Goal: Information Seeking & Learning: Compare options

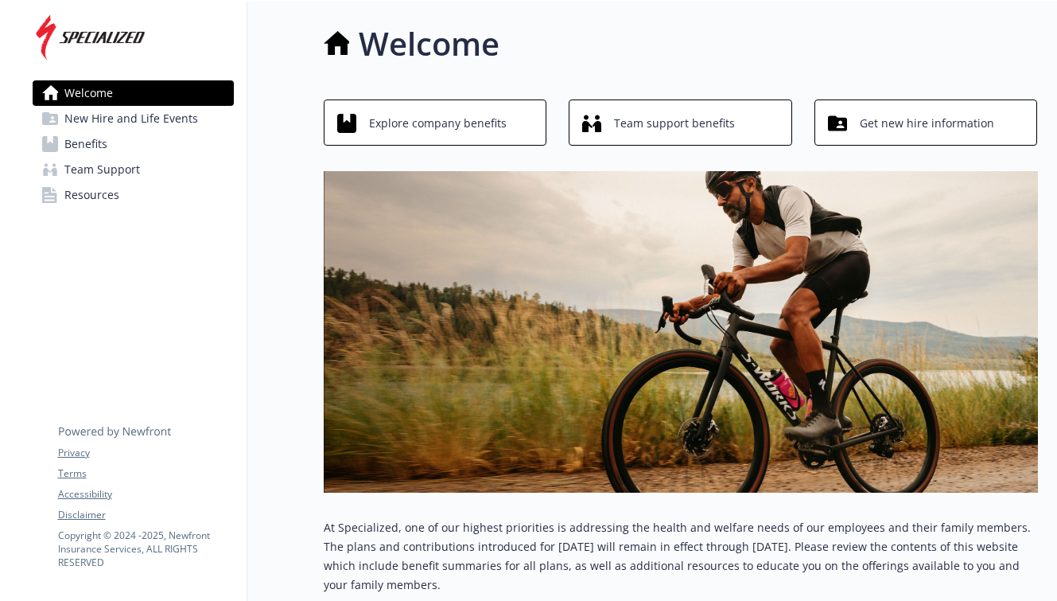
click at [464, 126] on span "Explore company benefits" at bounding box center [438, 123] width 138 height 30
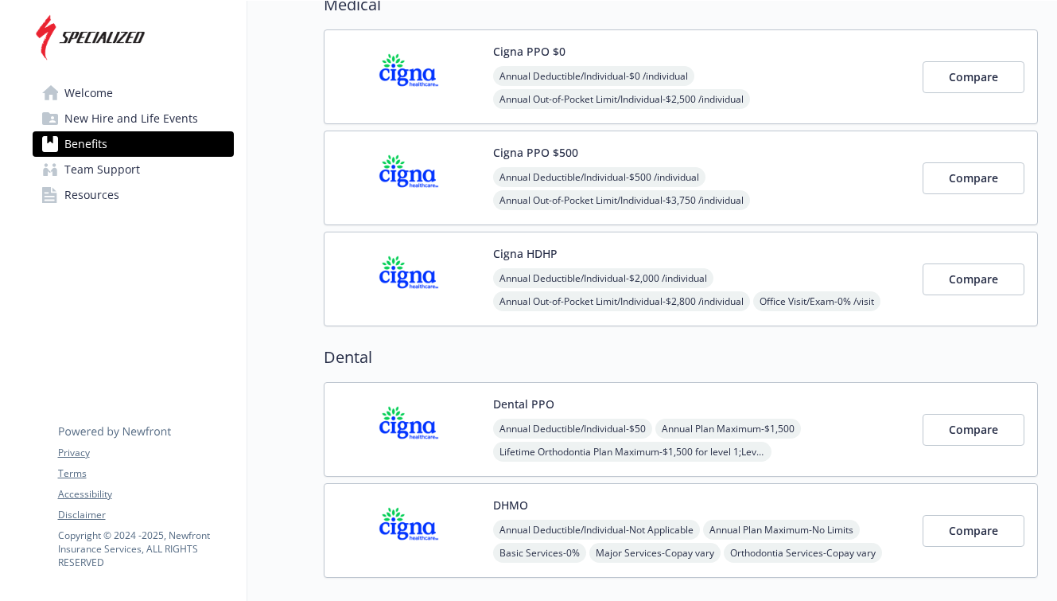
scroll to position [138, 0]
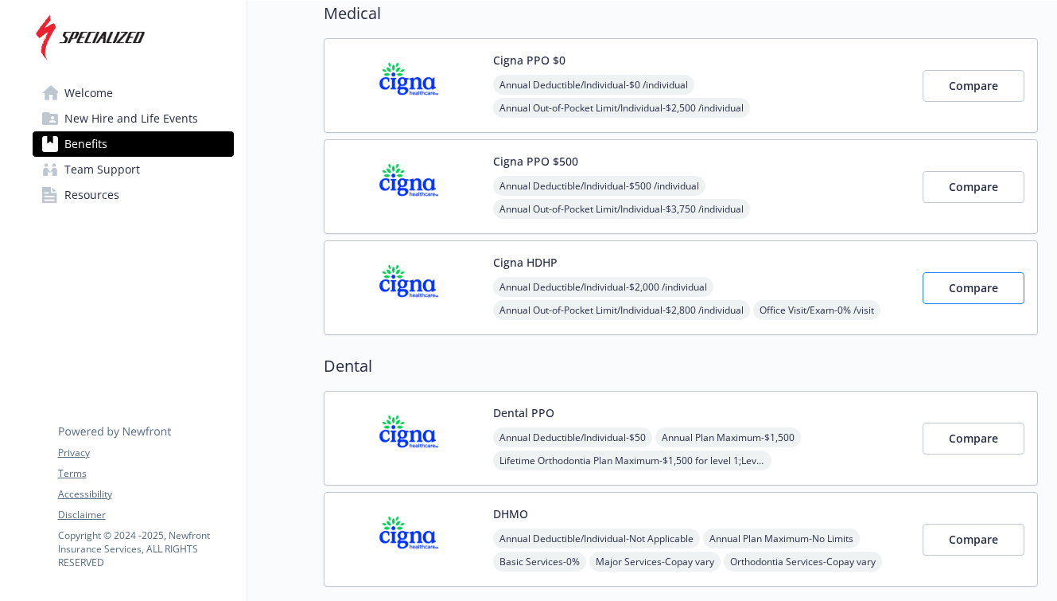
click at [954, 287] on span "Compare" at bounding box center [973, 287] width 49 height 15
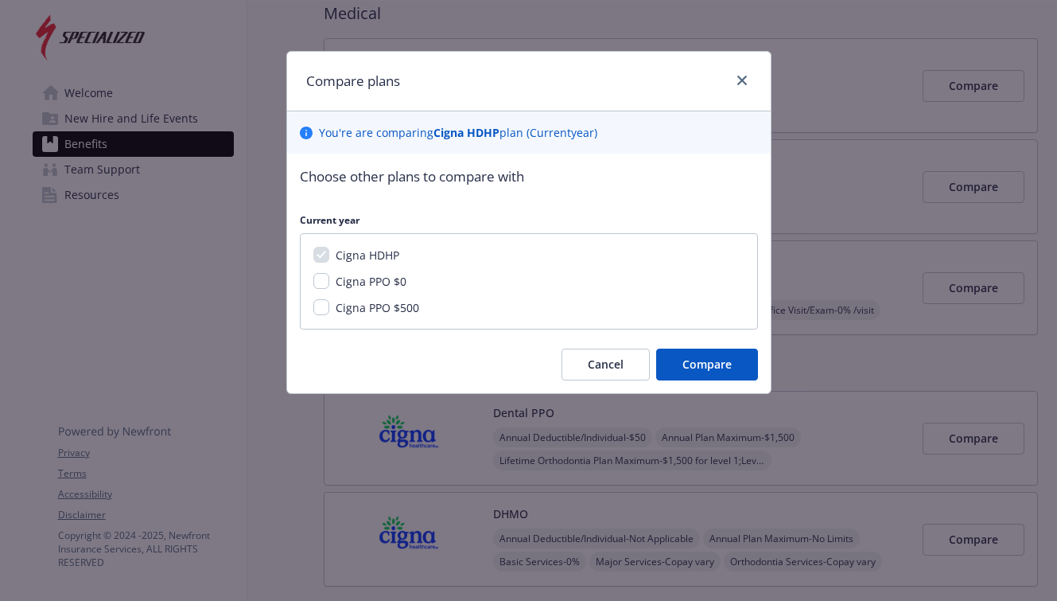
click at [326, 280] on input "Cigna PPO $0" at bounding box center [321, 281] width 16 height 16
checkbox input "true"
click at [325, 305] on input "Cigna PPO $500" at bounding box center [321, 307] width 16 height 16
checkbox input "true"
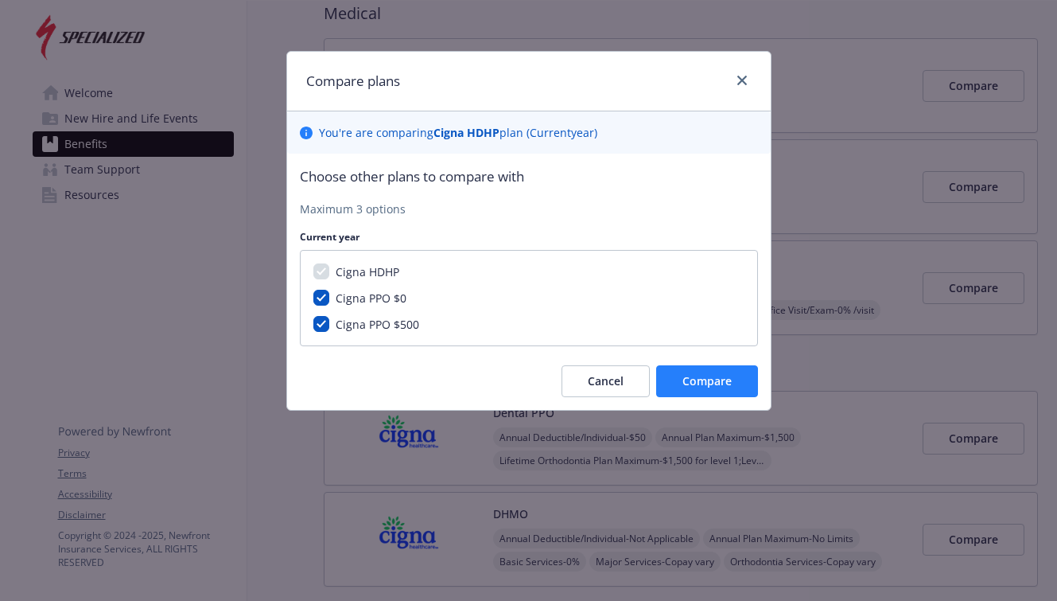
click at [686, 377] on span "Compare" at bounding box center [707, 380] width 49 height 15
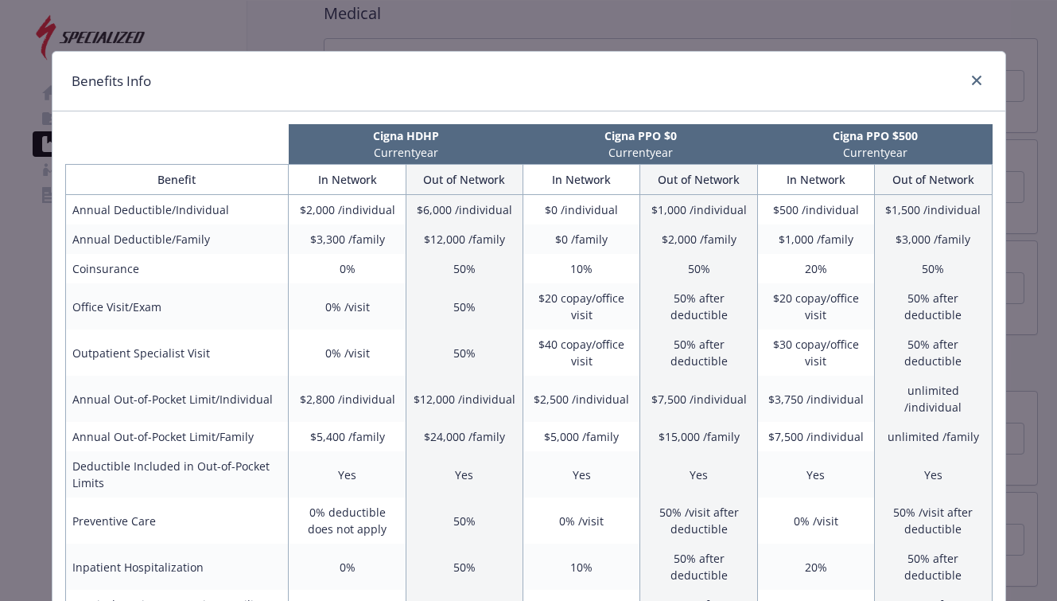
scroll to position [0, 0]
click at [983, 79] on link "close" at bounding box center [976, 80] width 19 height 19
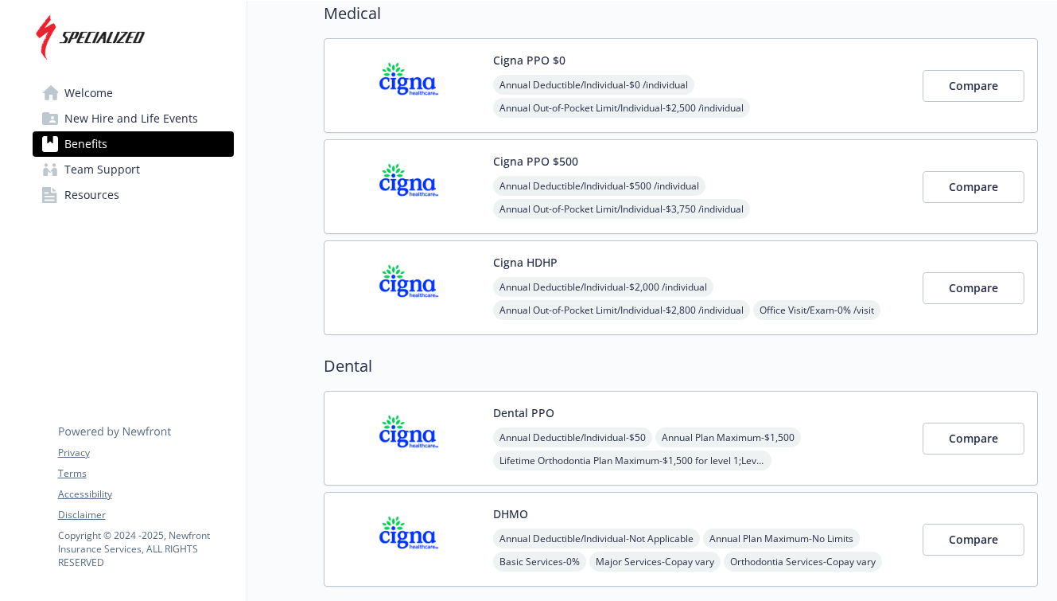
click at [153, 123] on span "New Hire and Life Events" at bounding box center [131, 118] width 134 height 25
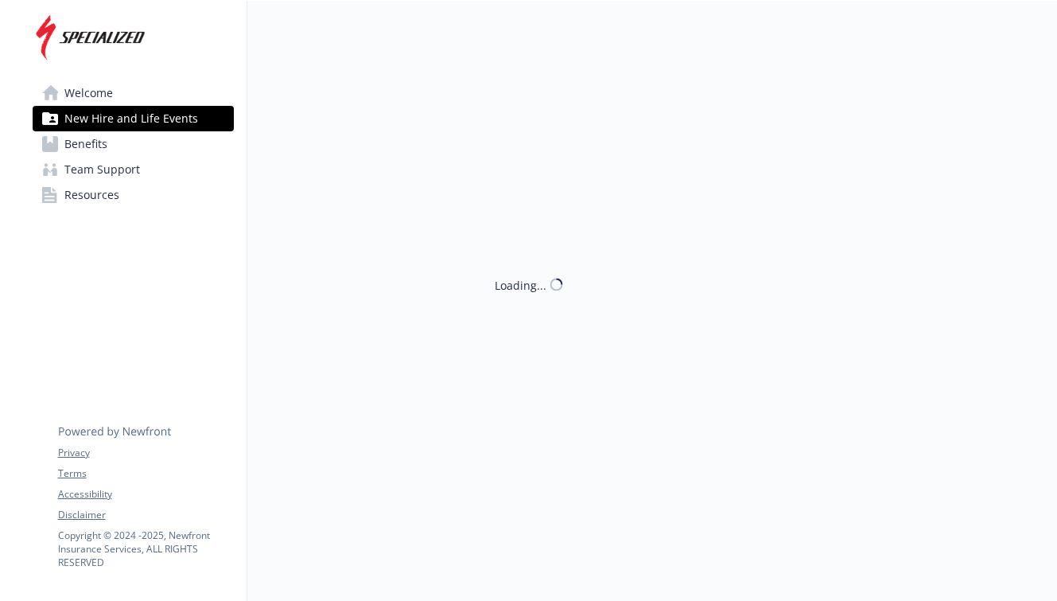
scroll to position [1, 0]
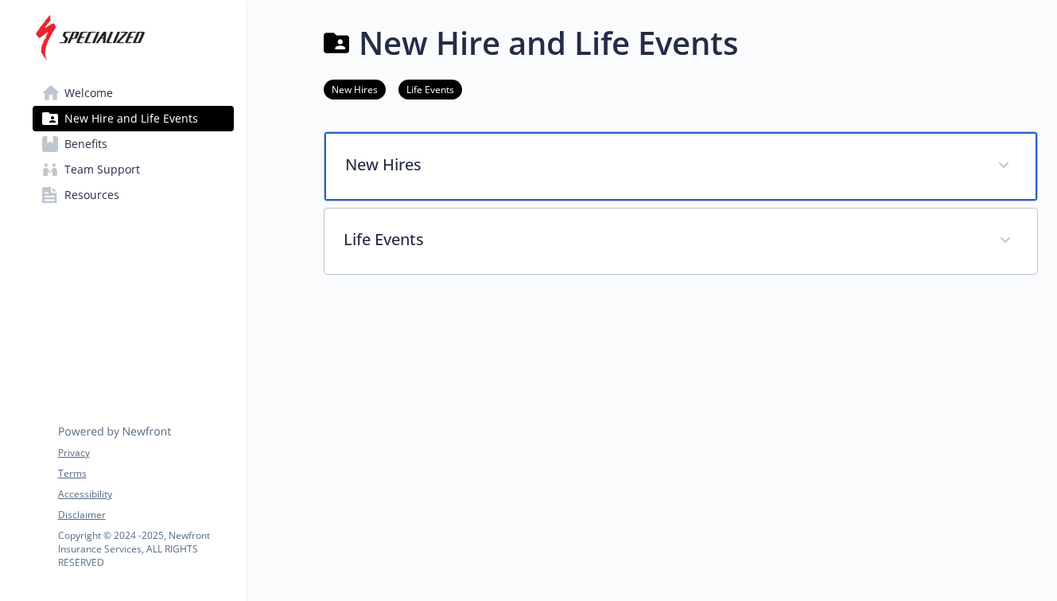
click at [385, 167] on p "New Hires" at bounding box center [661, 165] width 633 height 24
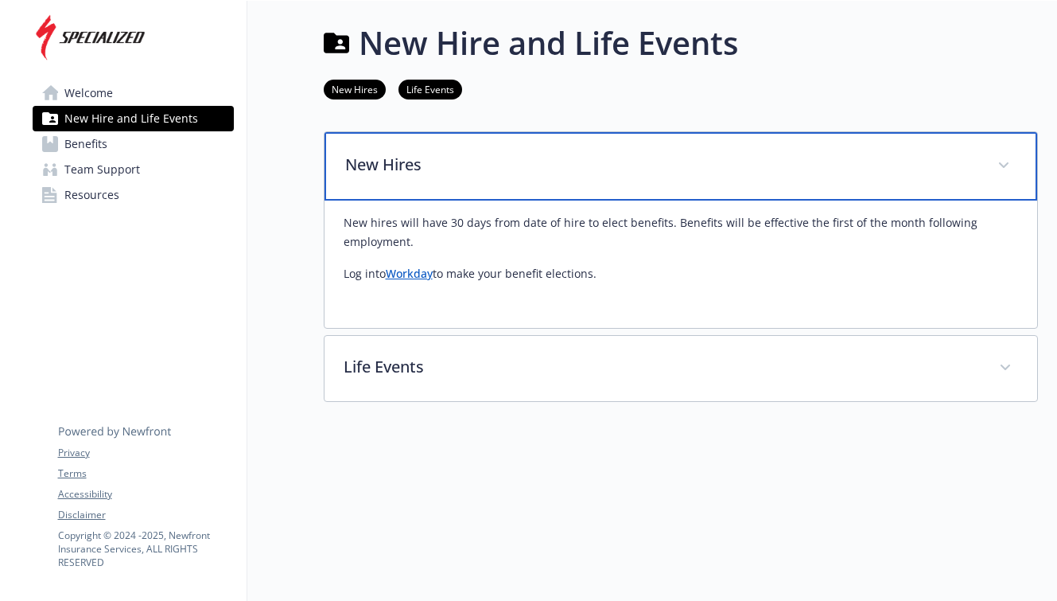
scroll to position [0, 0]
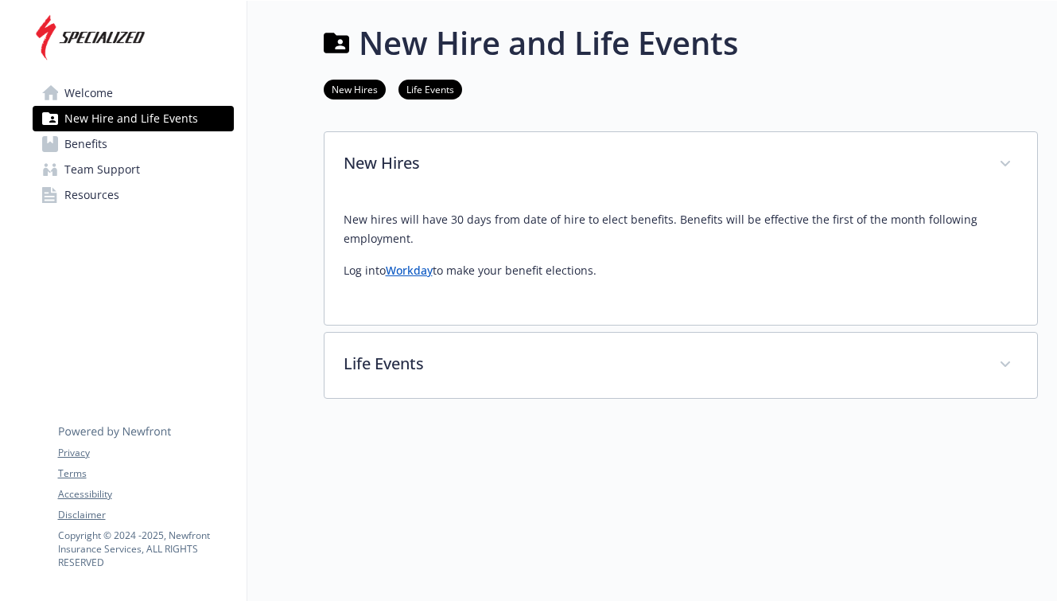
click at [91, 146] on span "Benefits" at bounding box center [85, 143] width 43 height 25
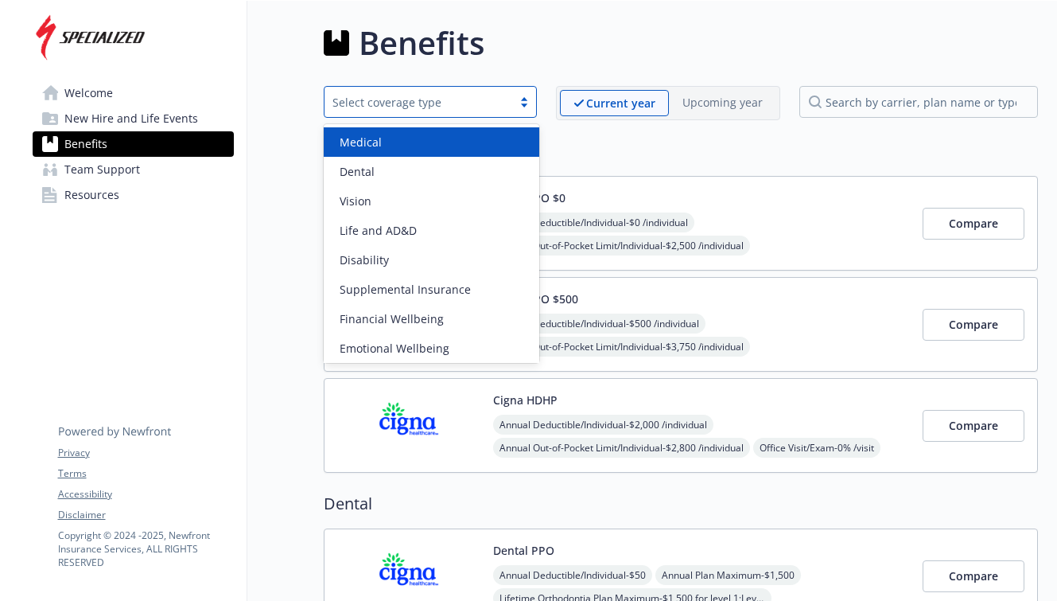
click at [518, 100] on div at bounding box center [524, 101] width 24 height 13
click at [710, 154] on h2 "Medical" at bounding box center [681, 151] width 714 height 24
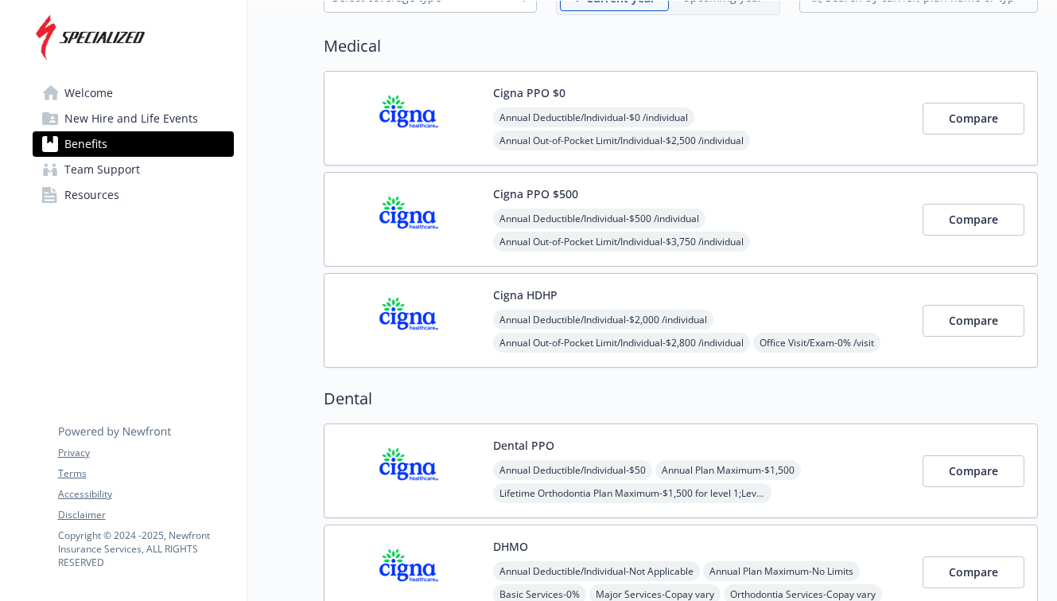
scroll to position [49, 0]
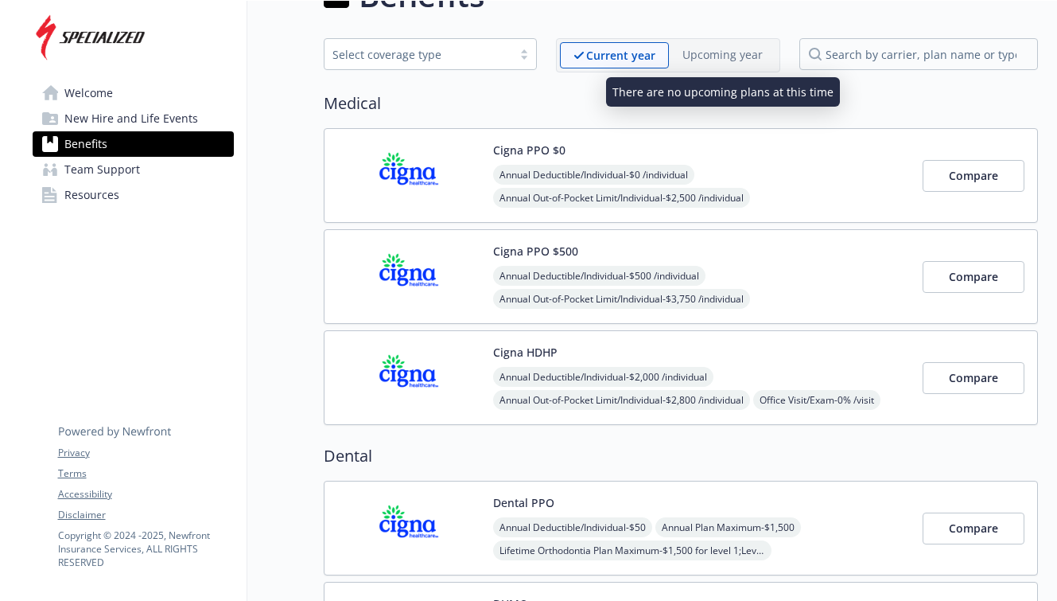
click at [730, 55] on p "Upcoming year" at bounding box center [723, 54] width 80 height 17
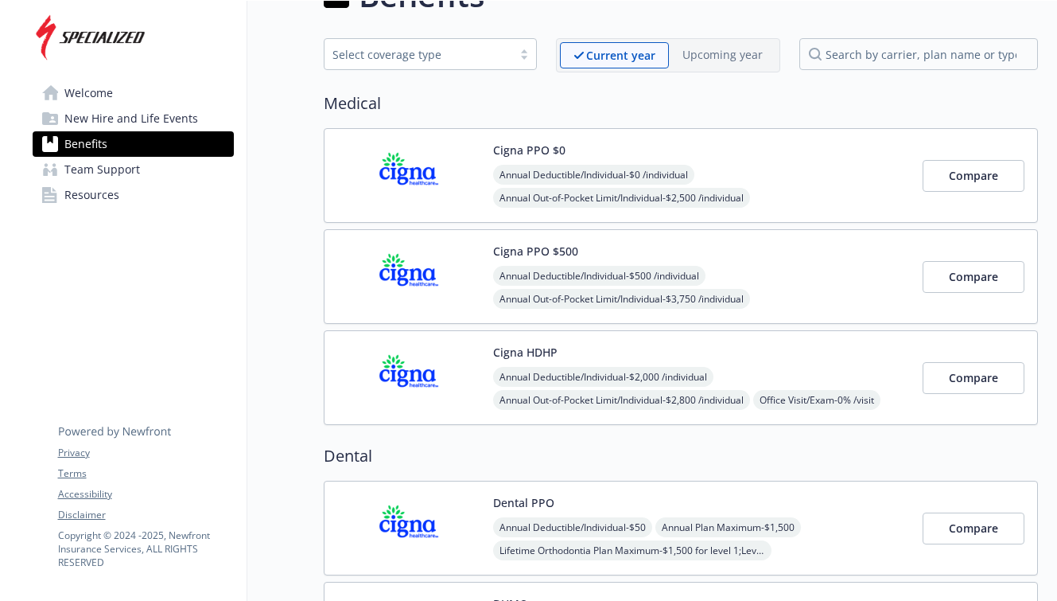
click at [107, 197] on span "Resources" at bounding box center [91, 194] width 55 height 25
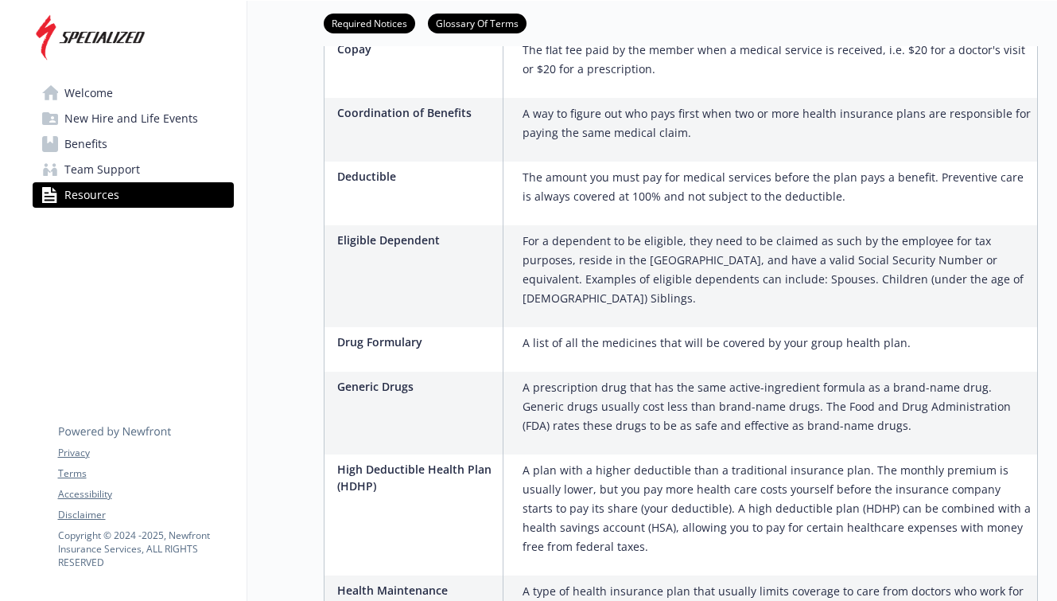
scroll to position [1130, 0]
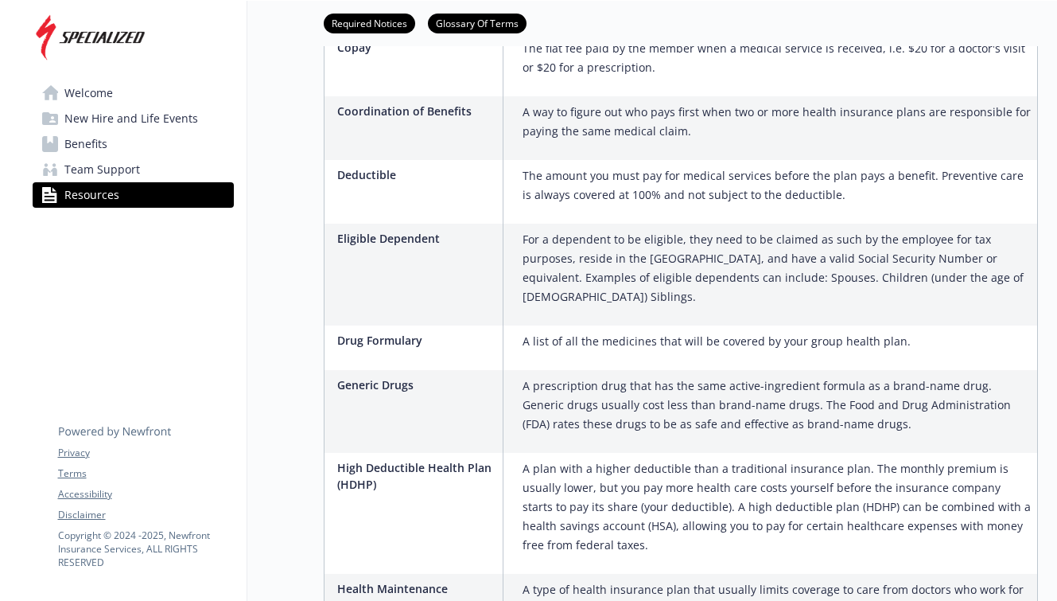
click at [88, 143] on span "Benefits" at bounding box center [85, 143] width 43 height 25
